Goal: Task Accomplishment & Management: Complete application form

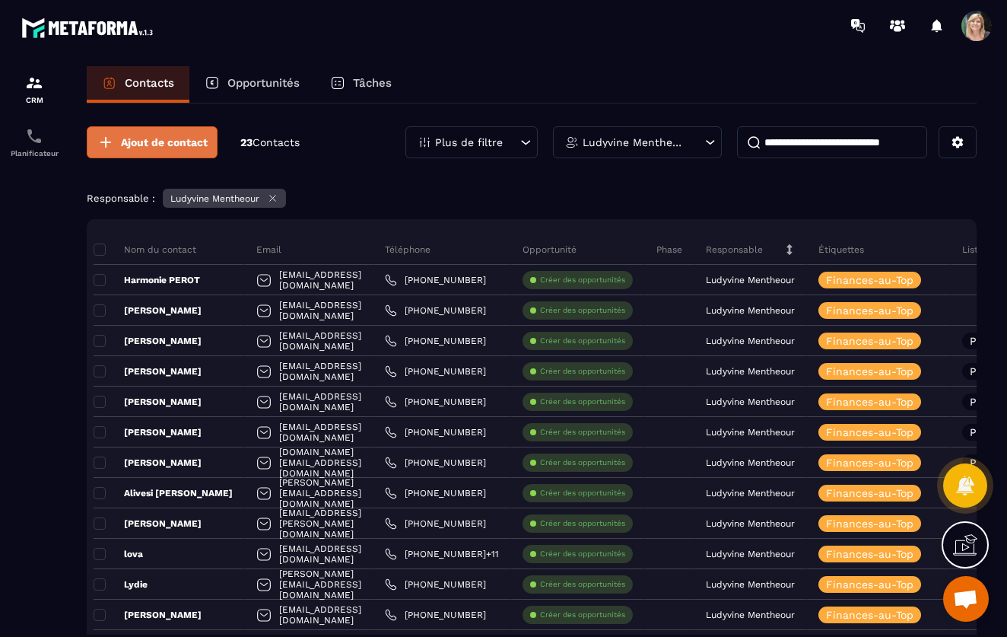
click at [151, 146] on span "Ajout de contact" at bounding box center [164, 142] width 87 height 15
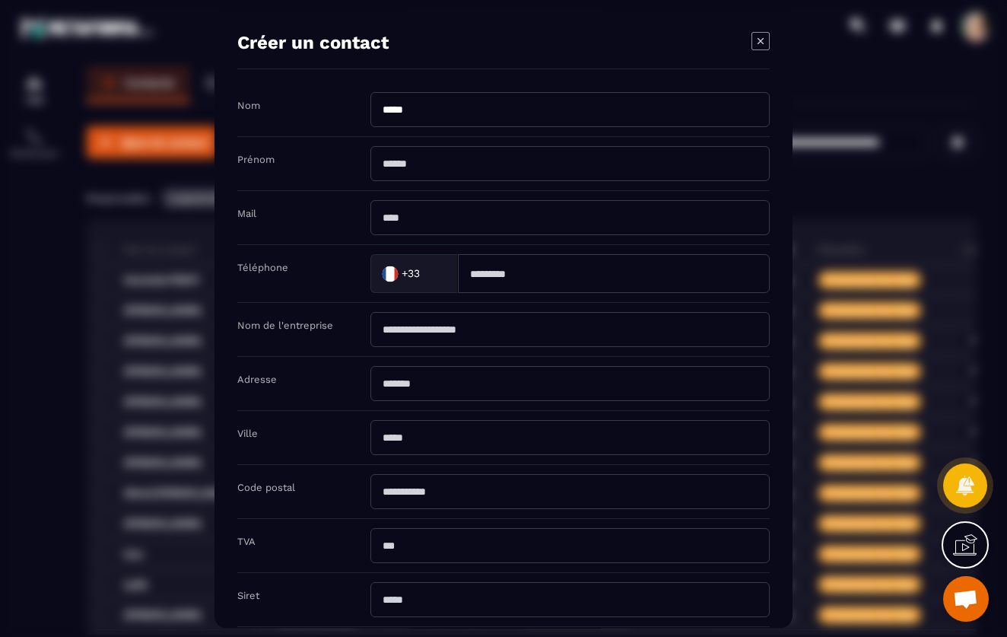
type input "*****"
type input "********"
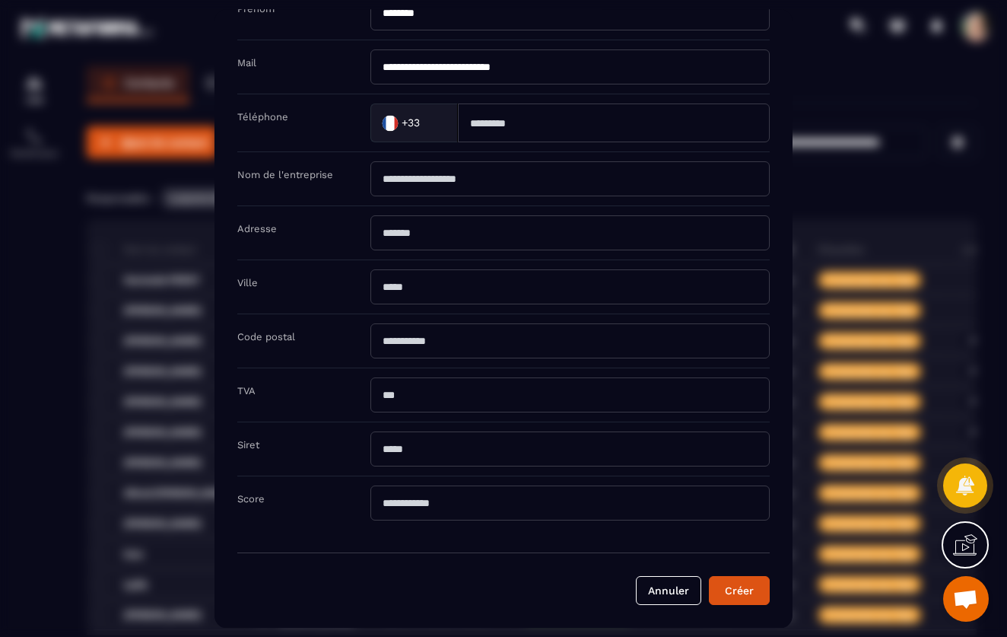
scroll to position [151, 0]
type input "**********"
click at [751, 595] on button "Créer" at bounding box center [739, 590] width 61 height 29
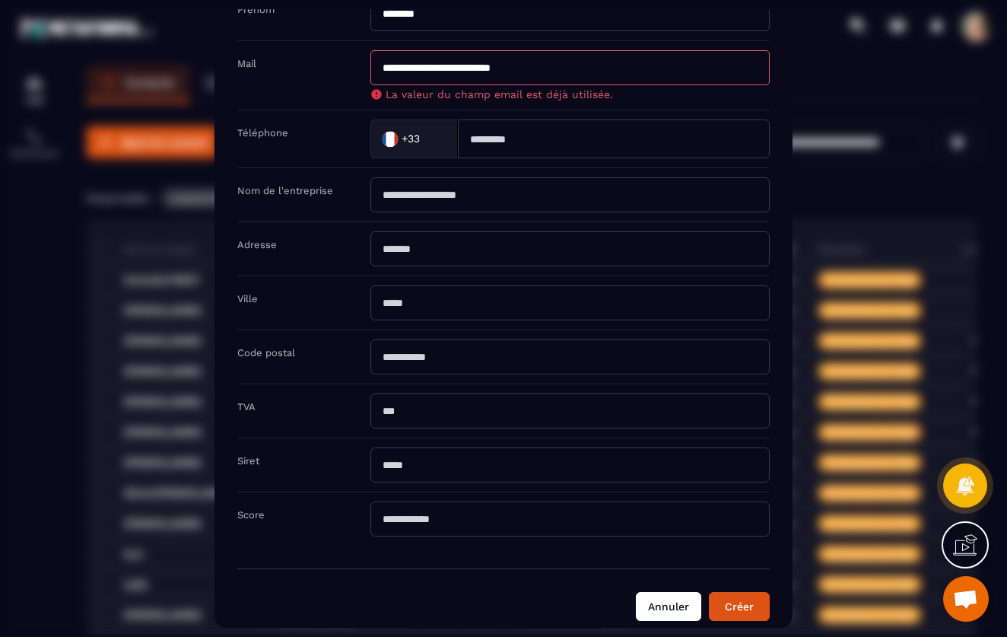
click at [664, 610] on button "Annuler" at bounding box center [668, 606] width 65 height 29
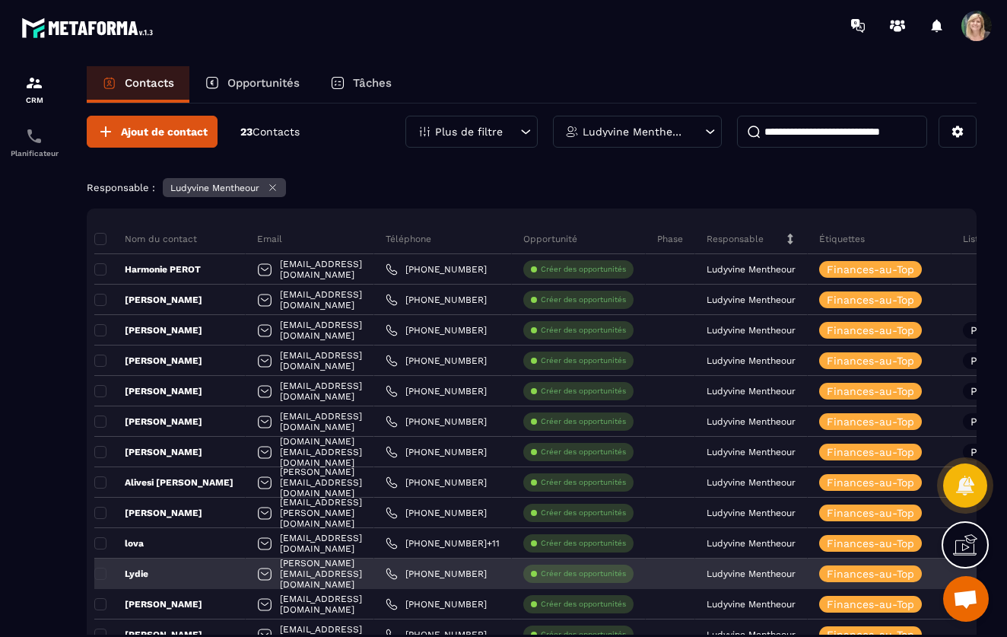
scroll to position [9, 0]
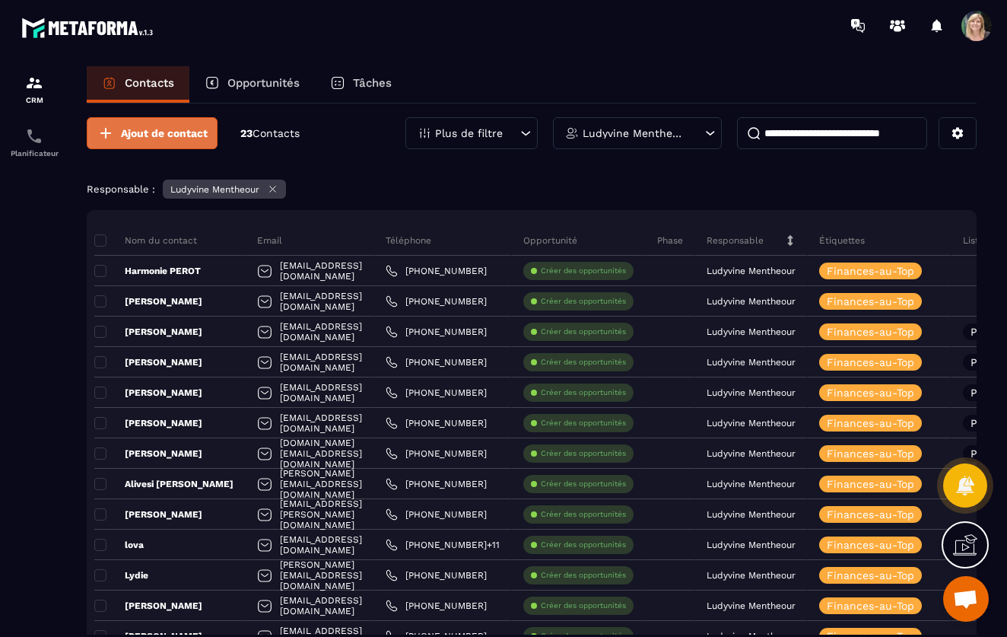
click at [163, 131] on span "Ajout de contact" at bounding box center [164, 133] width 87 height 15
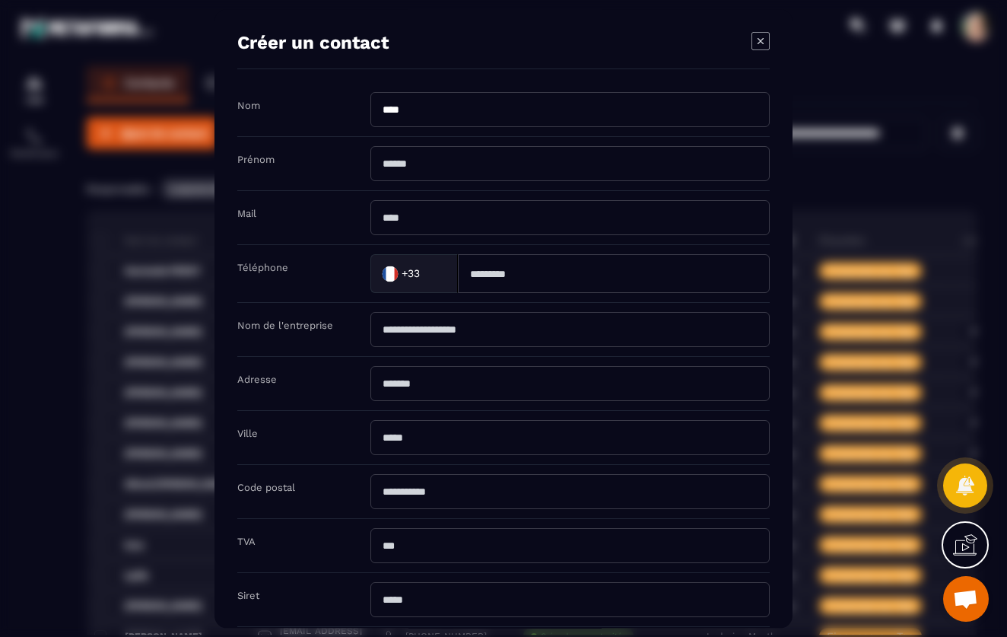
type input "****"
type input "**********"
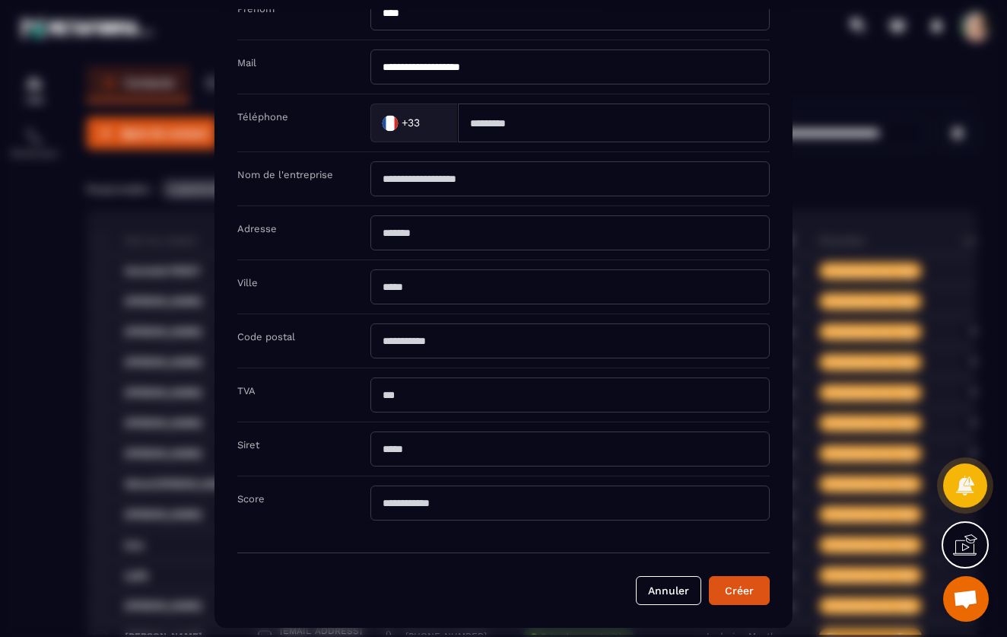
scroll to position [151, 0]
click at [742, 596] on button "Créer" at bounding box center [739, 590] width 61 height 29
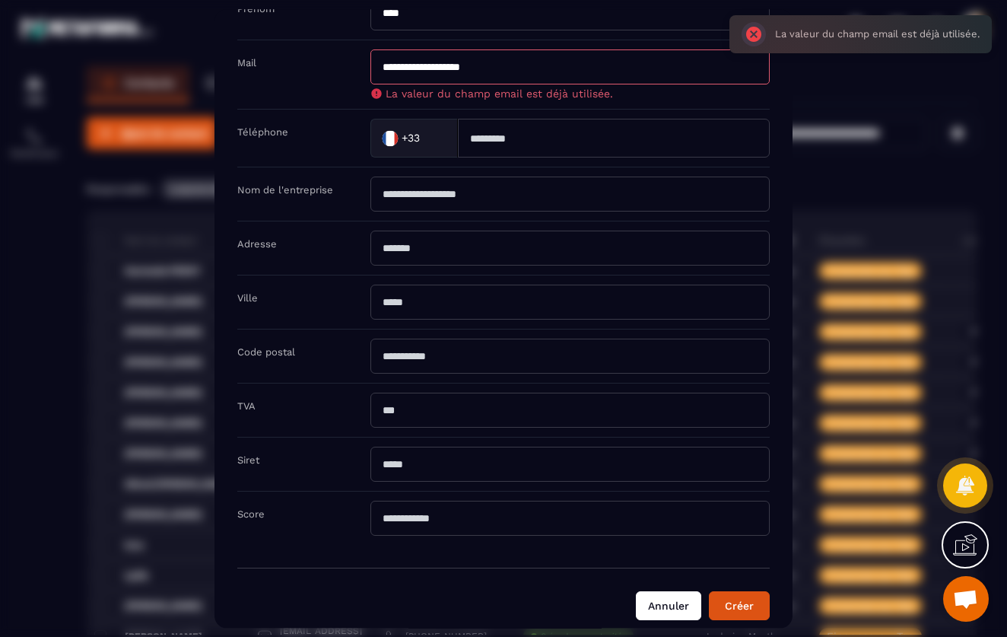
click at [671, 599] on button "Annuler" at bounding box center [668, 605] width 65 height 29
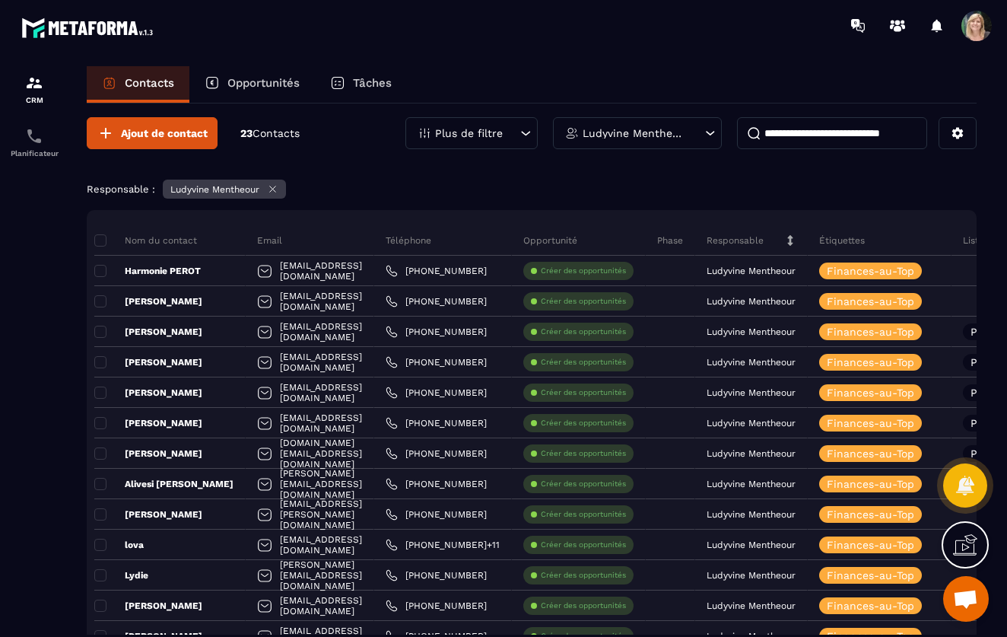
click at [297, 135] on span "Contacts" at bounding box center [276, 133] width 47 height 12
click at [263, 136] on span "Contacts" at bounding box center [276, 133] width 47 height 12
click at [714, 131] on icon at bounding box center [710, 133] width 15 height 15
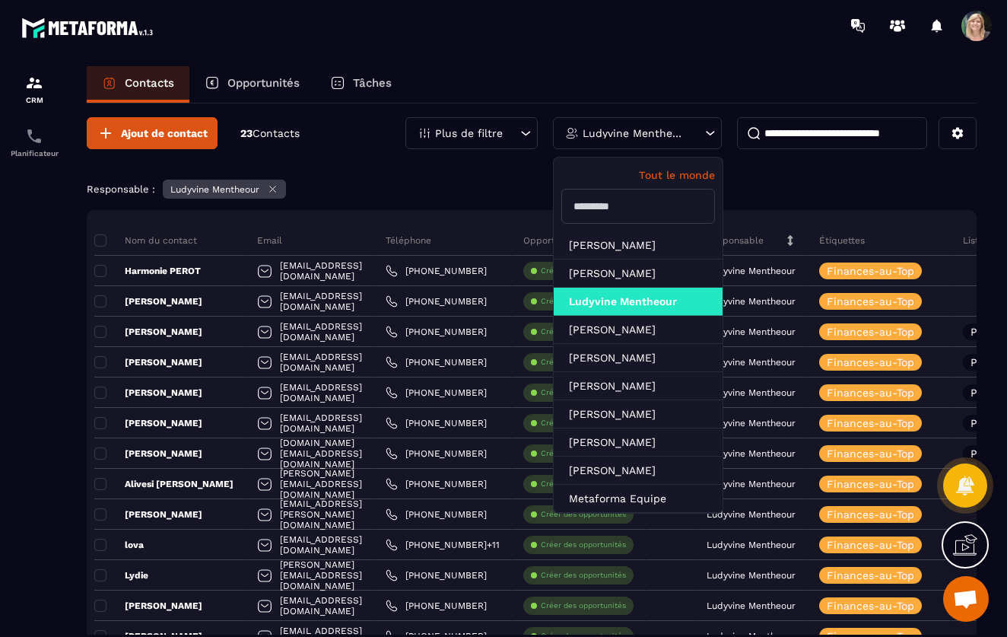
click at [674, 173] on p "Tout le monde" at bounding box center [638, 175] width 154 height 12
click at [471, 182] on div "Responsable : Ludyvine Mentheour" at bounding box center [532, 191] width 890 height 23
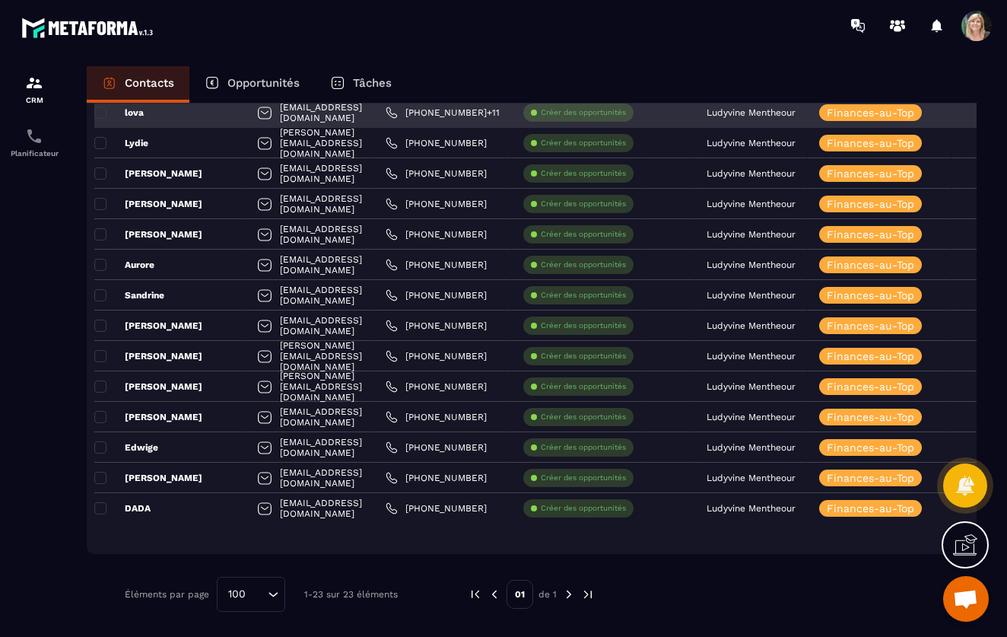
scroll to position [441, 0]
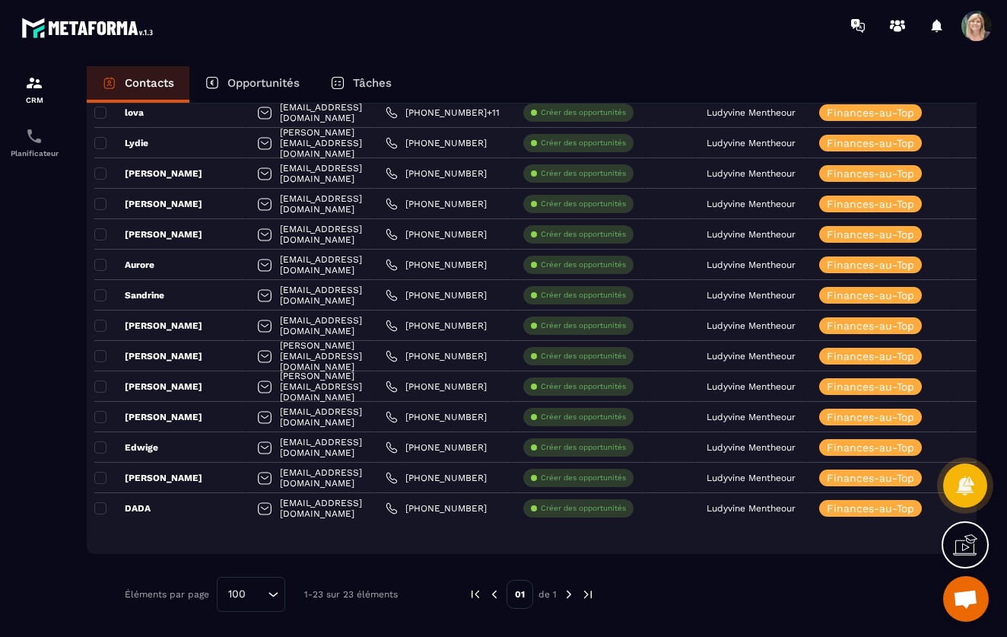
click at [571, 594] on img at bounding box center [569, 594] width 14 height 14
click at [326, 593] on p "1-23 sur 23 éléments" at bounding box center [351, 594] width 94 height 11
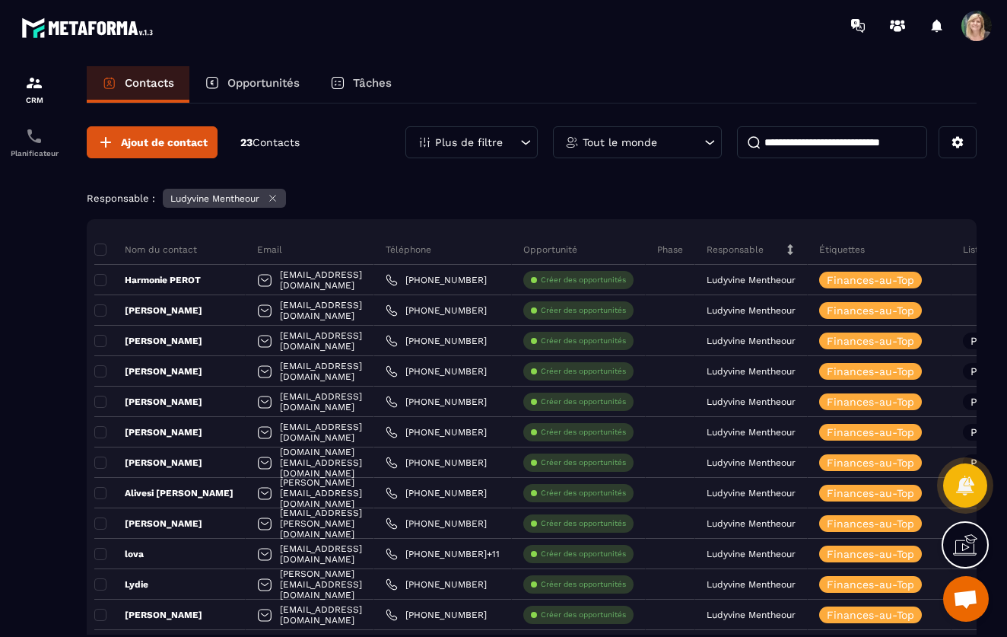
scroll to position [0, 0]
click at [523, 138] on icon at bounding box center [525, 142] width 15 height 15
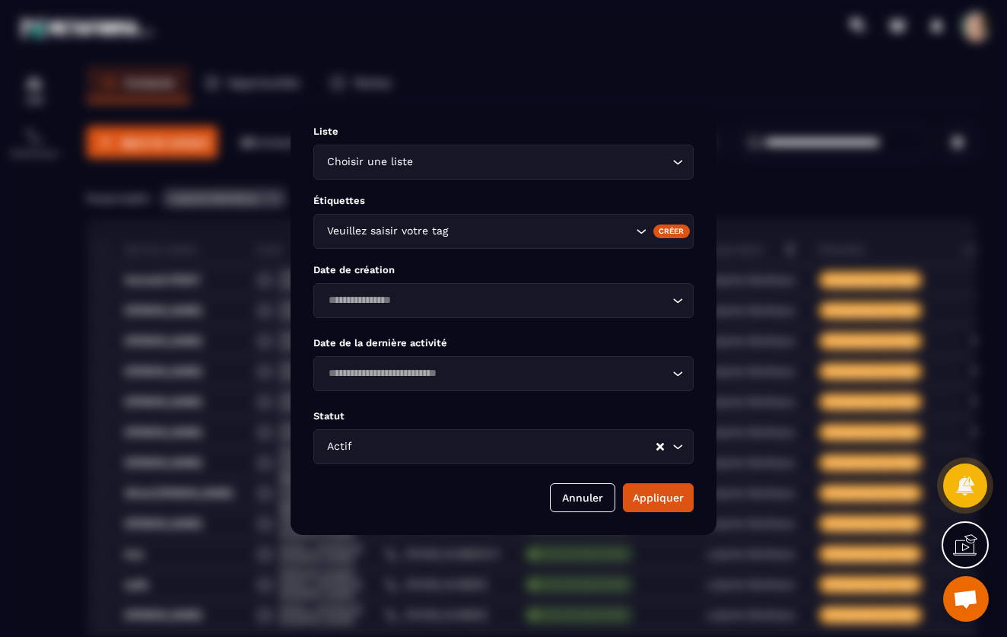
click at [686, 155] on div "Choisir une liste Loading..." at bounding box center [503, 162] width 380 height 35
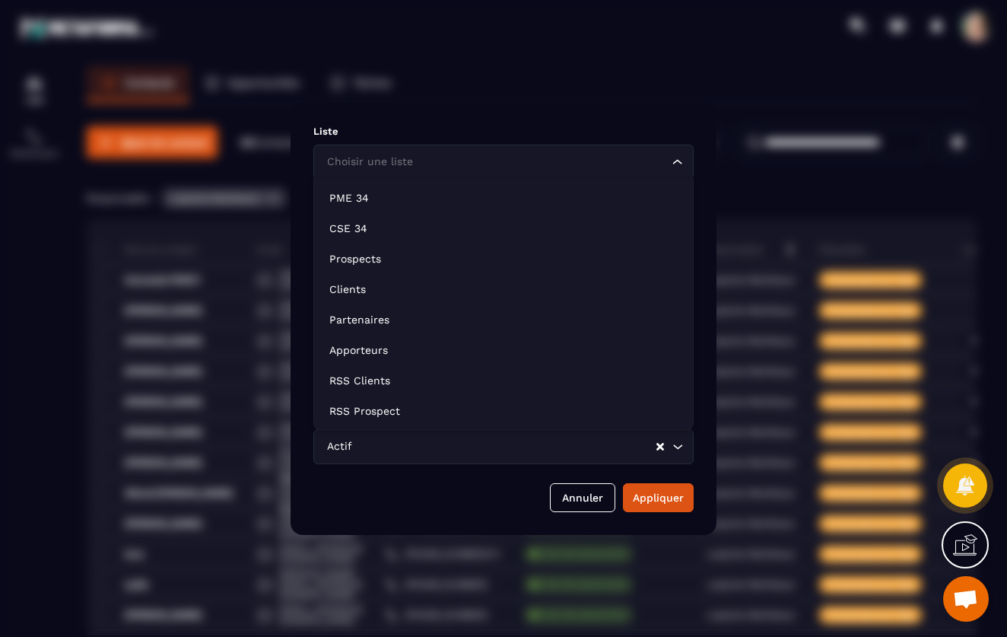
click at [685, 154] on div "Loading..." at bounding box center [677, 161] width 15 height 15
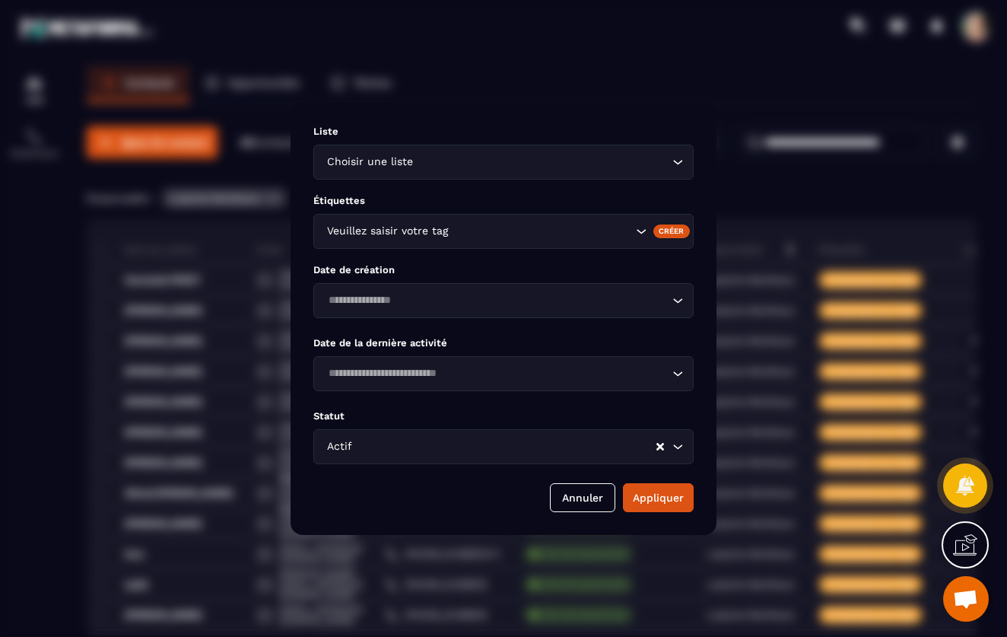
click at [664, 74] on div "Modal window" at bounding box center [503, 318] width 1007 height 637
click at [587, 495] on button "Annuler" at bounding box center [582, 497] width 65 height 29
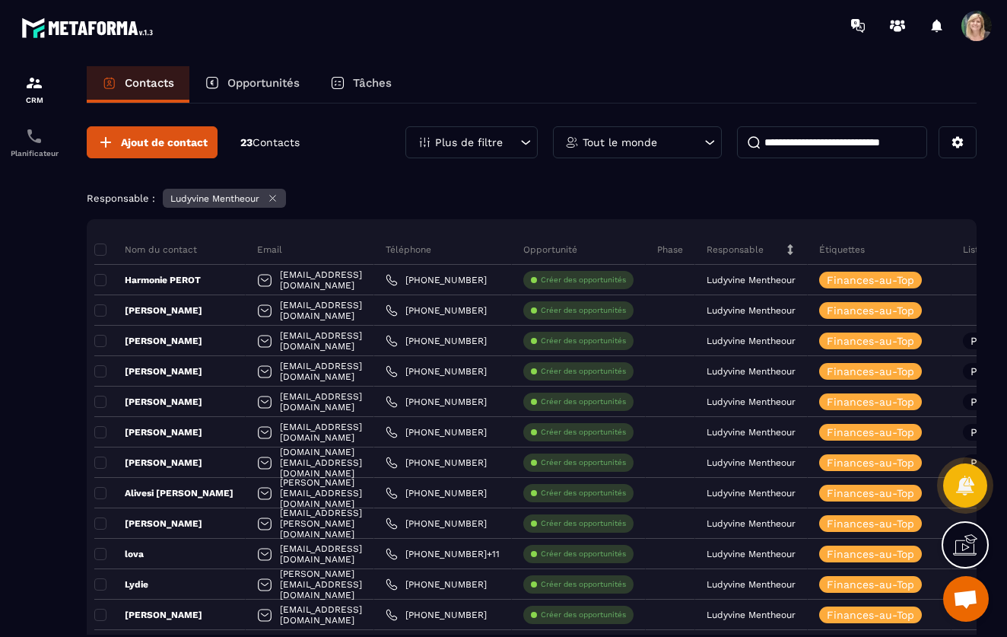
click at [711, 140] on icon at bounding box center [709, 142] width 15 height 15
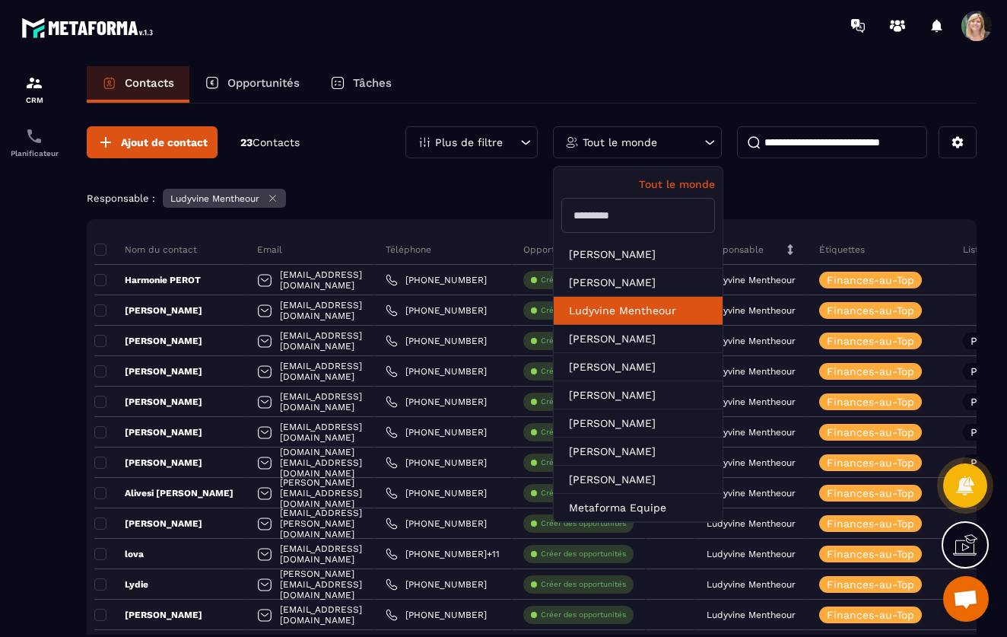
click at [597, 316] on li "Ludyvine Mentheour" at bounding box center [638, 311] width 169 height 28
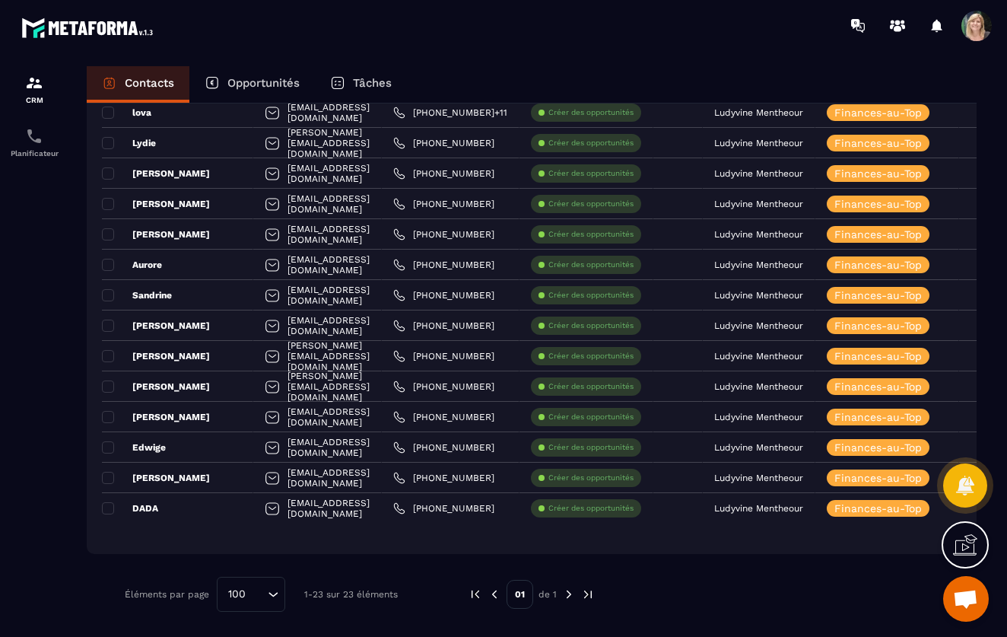
scroll to position [441, 0]
click at [273, 596] on icon "Search for option" at bounding box center [272, 593] width 15 height 15
click at [274, 596] on icon "Search for option" at bounding box center [272, 593] width 15 height 15
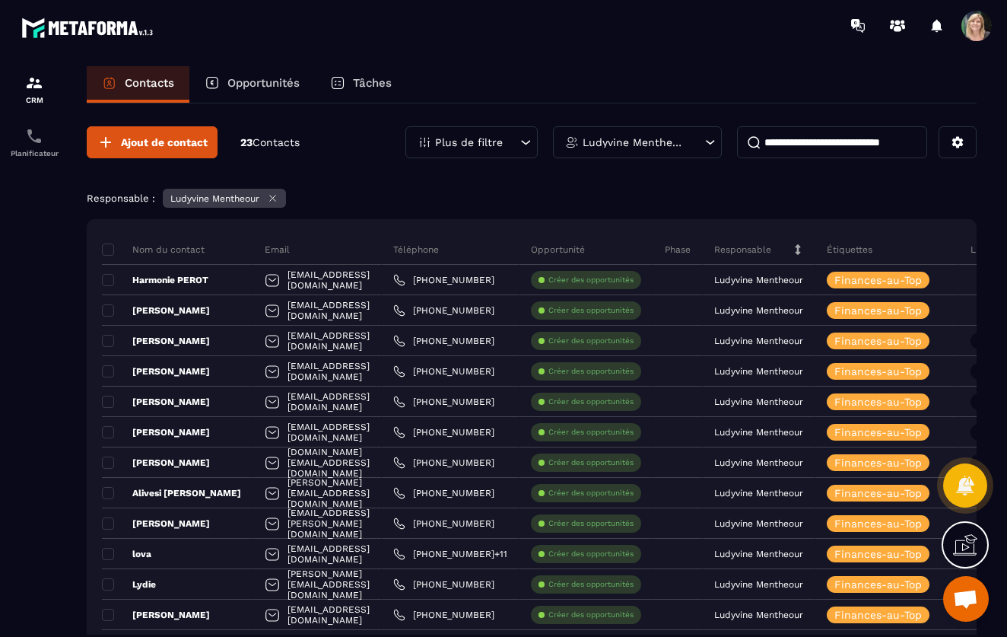
scroll to position [0, 0]
click at [152, 85] on p "Contacts" at bounding box center [149, 83] width 49 height 14
click at [153, 81] on p "Contacts" at bounding box center [149, 83] width 49 height 14
click at [26, 84] on img at bounding box center [34, 83] width 18 height 18
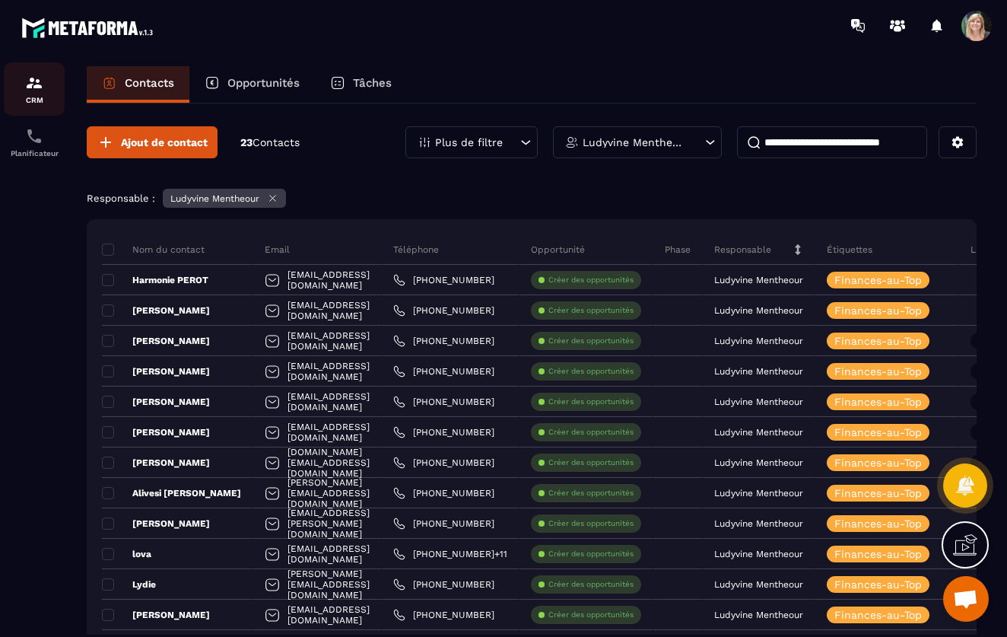
click at [26, 84] on img at bounding box center [34, 83] width 18 height 18
click at [701, 138] on div "Ludyvine Mentheour" at bounding box center [637, 142] width 169 height 32
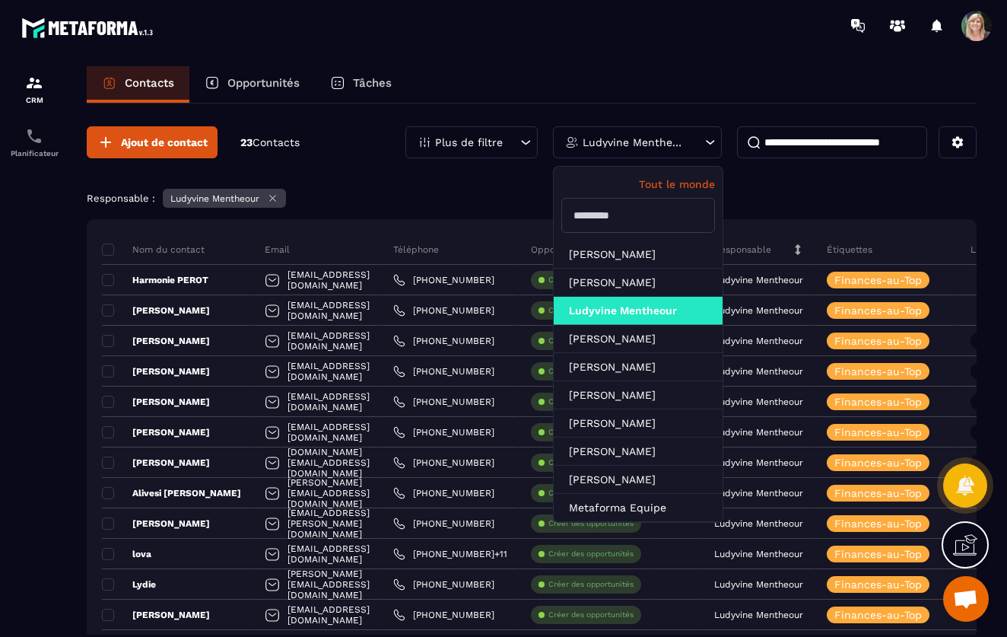
click at [675, 180] on p "Tout le monde" at bounding box center [638, 184] width 154 height 12
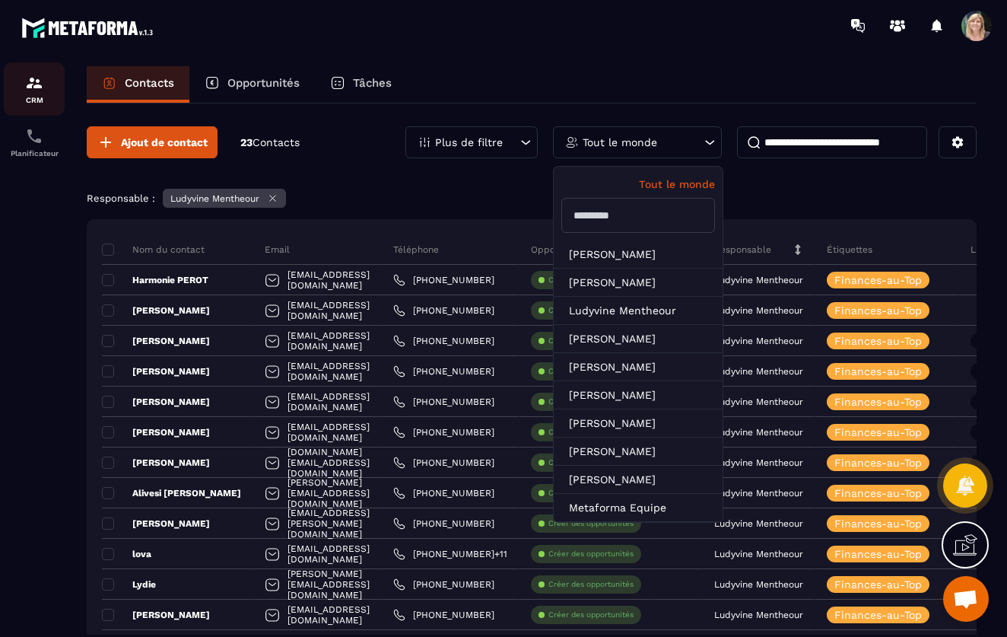
click at [29, 94] on div "CRM" at bounding box center [34, 89] width 61 height 30
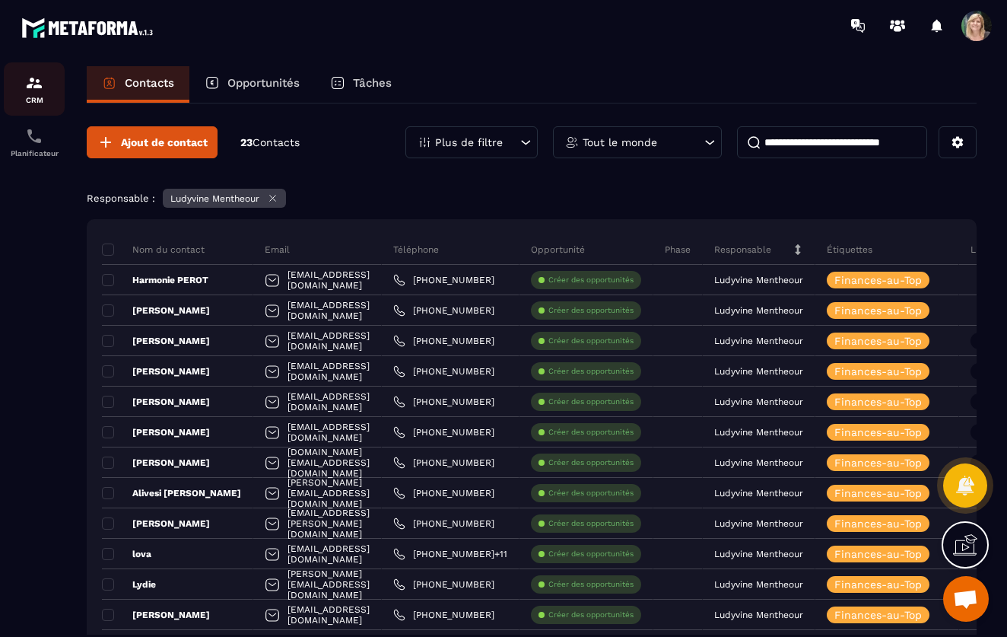
click at [29, 94] on div "CRM" at bounding box center [34, 89] width 61 height 30
